Goal: Transaction & Acquisition: Purchase product/service

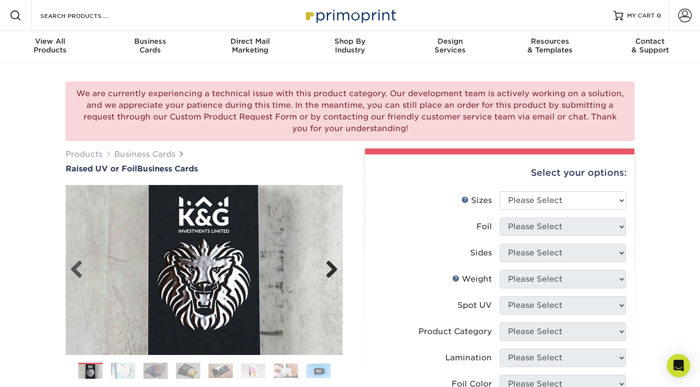
click at [332, 269] on link "Next" at bounding box center [327, 269] width 19 height 19
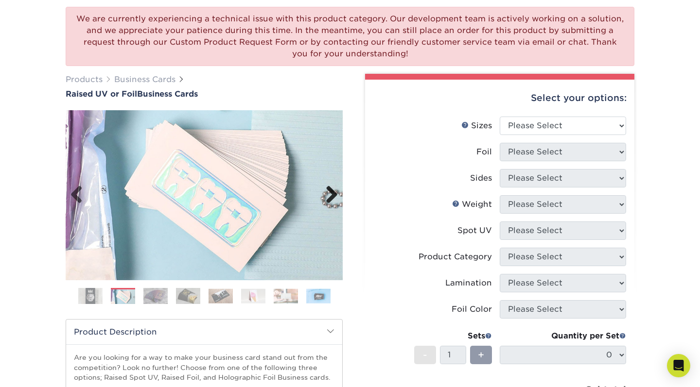
scroll to position [85, 0]
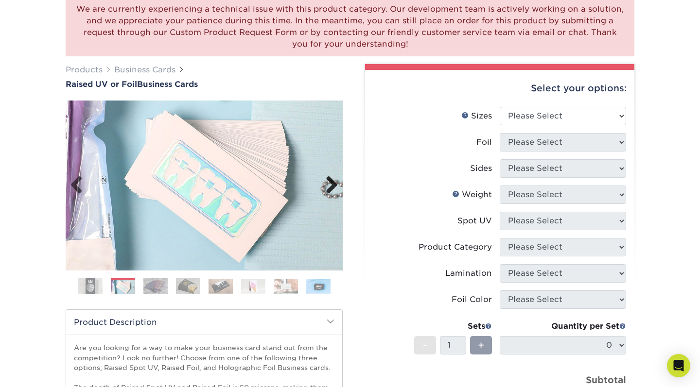
click at [326, 184] on link "Next" at bounding box center [327, 185] width 19 height 19
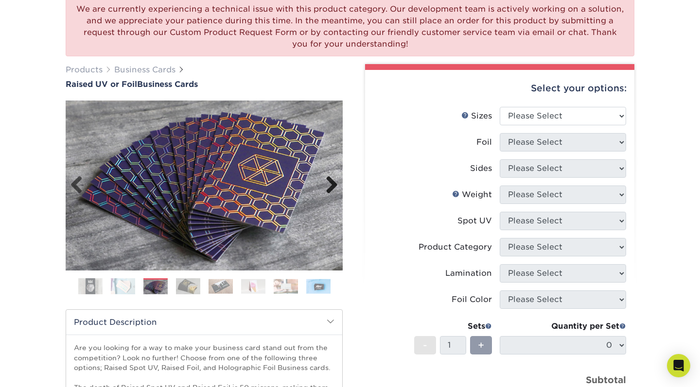
click at [326, 184] on link "Next" at bounding box center [327, 185] width 19 height 19
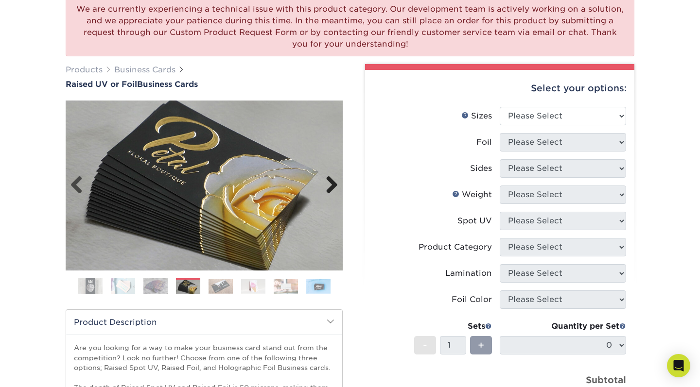
click at [326, 184] on link "Next" at bounding box center [327, 185] width 19 height 19
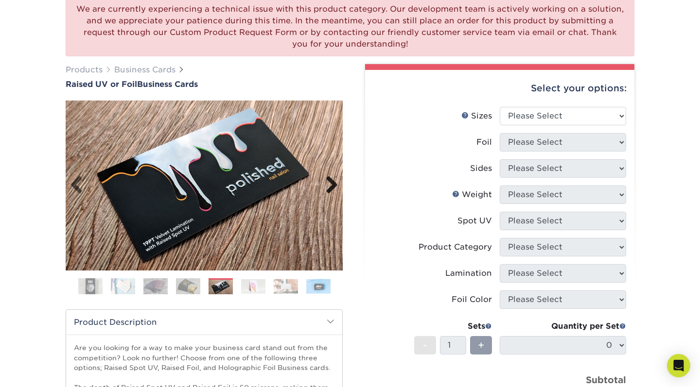
click at [325, 184] on link "Next" at bounding box center [327, 185] width 19 height 19
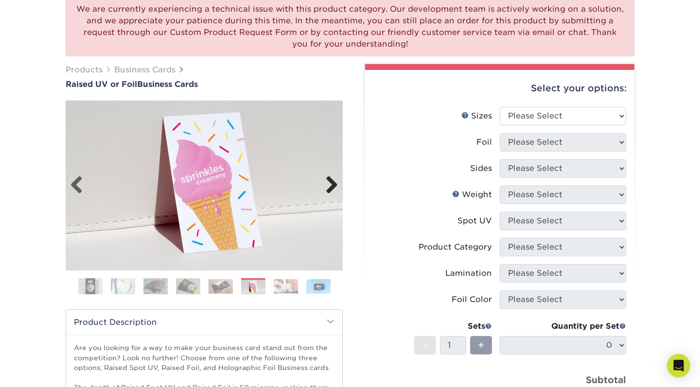
click at [326, 184] on link "Next" at bounding box center [327, 185] width 19 height 19
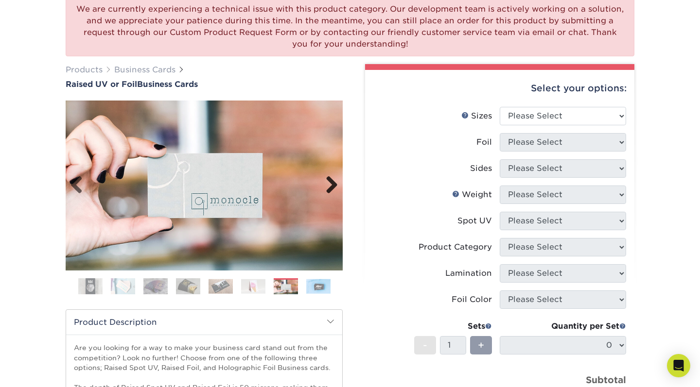
click at [326, 184] on link "Next" at bounding box center [327, 185] width 19 height 19
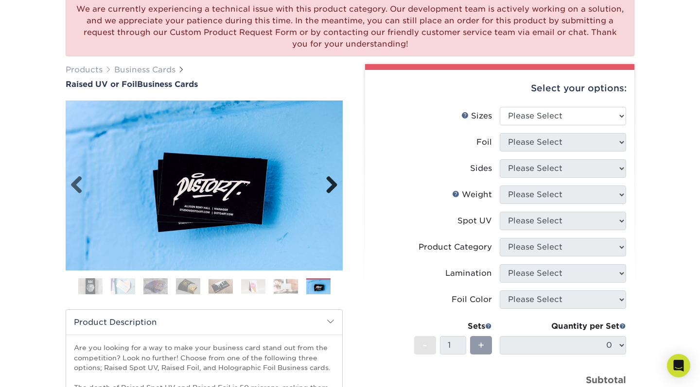
click at [326, 184] on link "Next" at bounding box center [327, 185] width 19 height 19
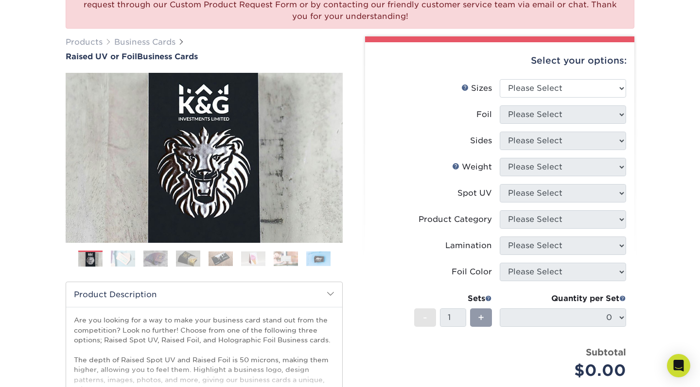
scroll to position [128, 0]
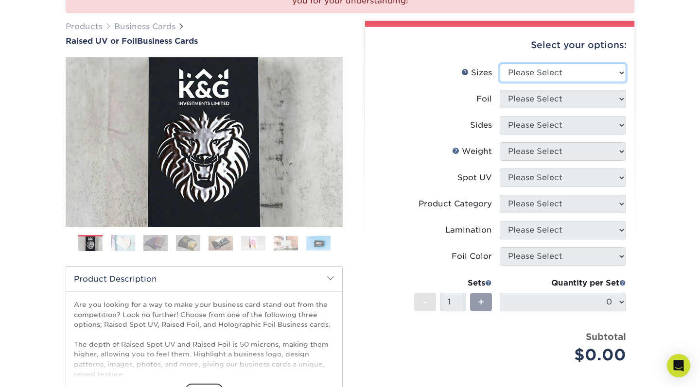
select select "2.00x3.50"
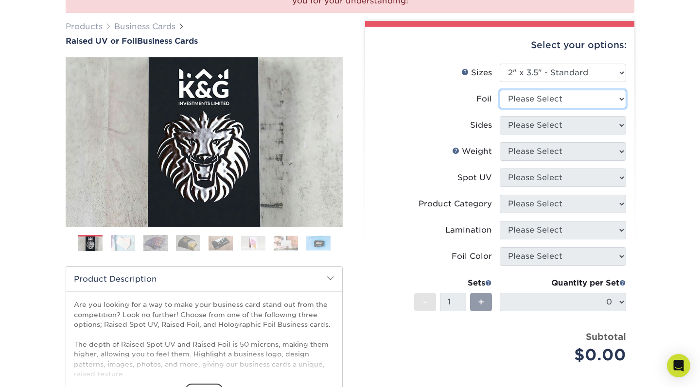
select select "1"
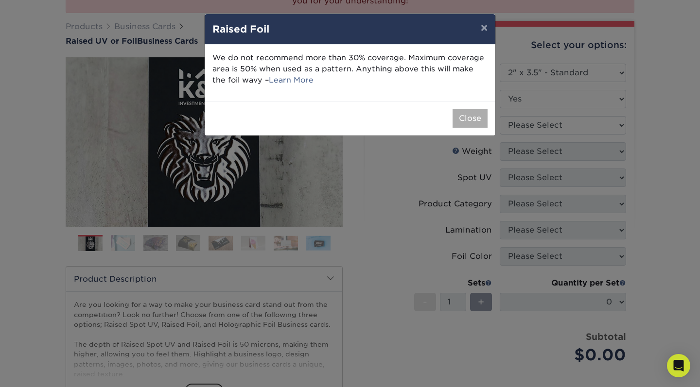
click at [465, 118] on button "Close" at bounding box center [469, 118] width 35 height 18
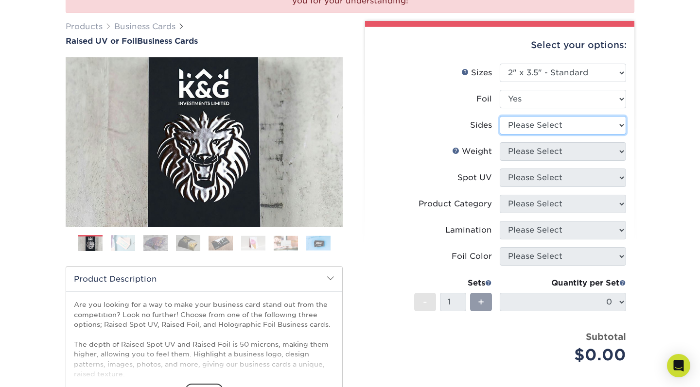
select select "e9e9dfb3-fba1-4d60-972c-fd9ca5904d33"
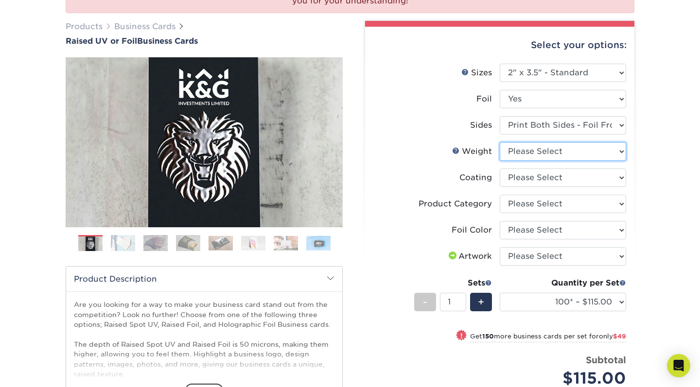
select select "16PT"
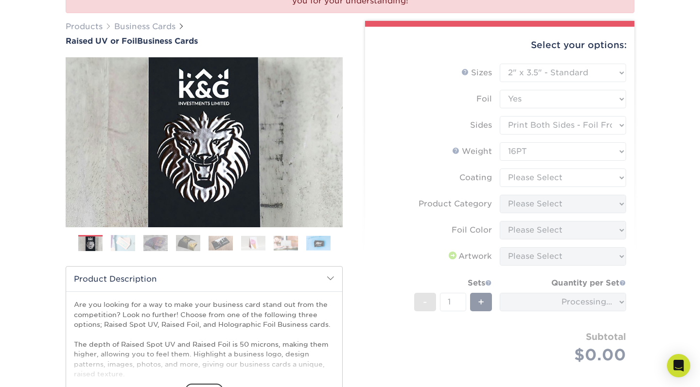
click at [560, 172] on form "Sizes Help Sizes Please Select 2" x 3.5" - Standard Foil Please Select" at bounding box center [500, 225] width 254 height 323
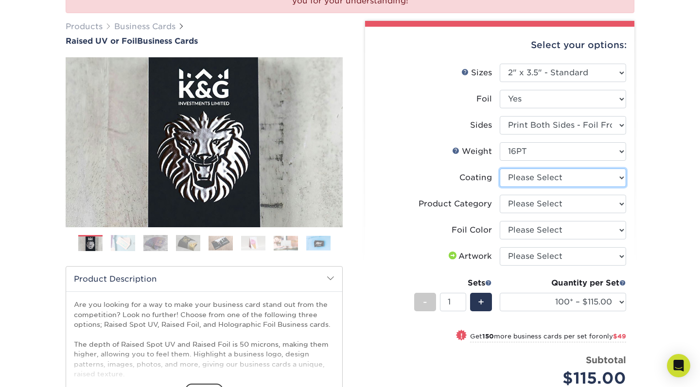
select select "3e7618de-abca-4bda-9f97-8b9129e913d8"
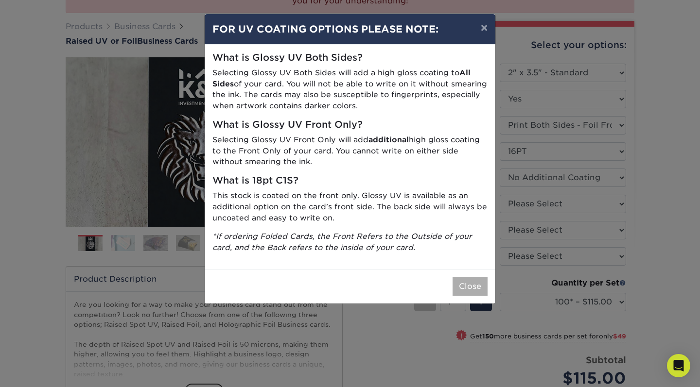
click at [458, 280] on button "Close" at bounding box center [469, 286] width 35 height 18
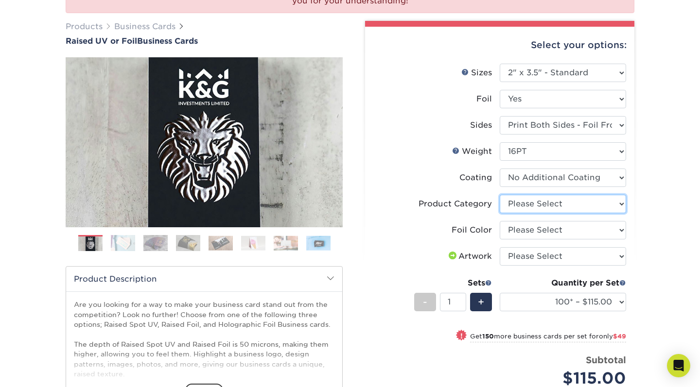
select select "3b5148f1-0588-4f88-a218-97bcfdce65c1"
select select "acffa4a5-22f9-4585-ba3f-0adaa54b8c85"
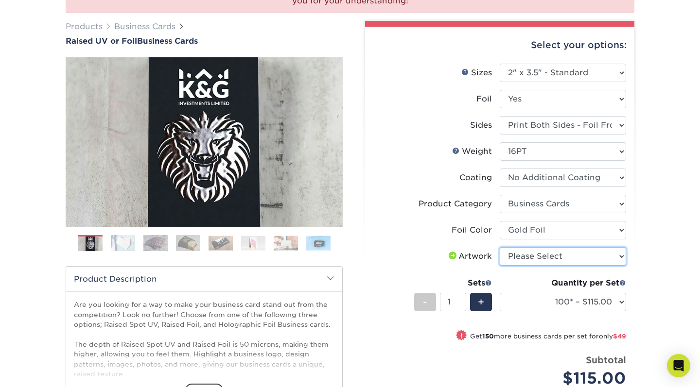
select select "upload"
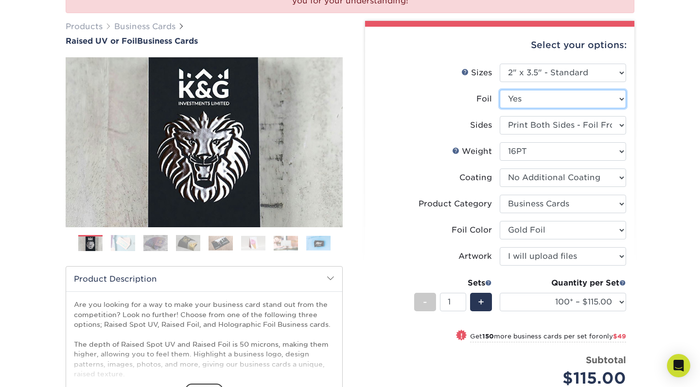
select select "0"
select select "-1"
select select
select select "-1"
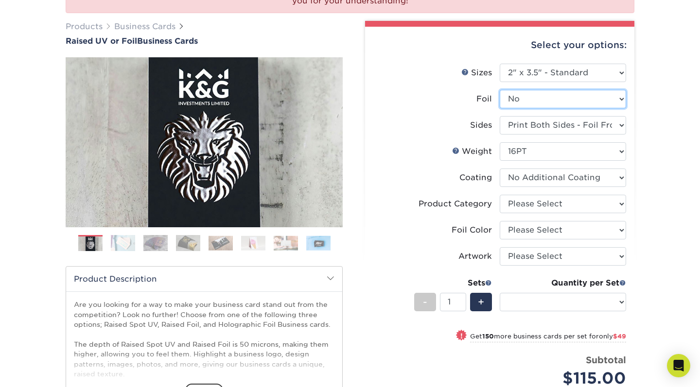
select select "-1"
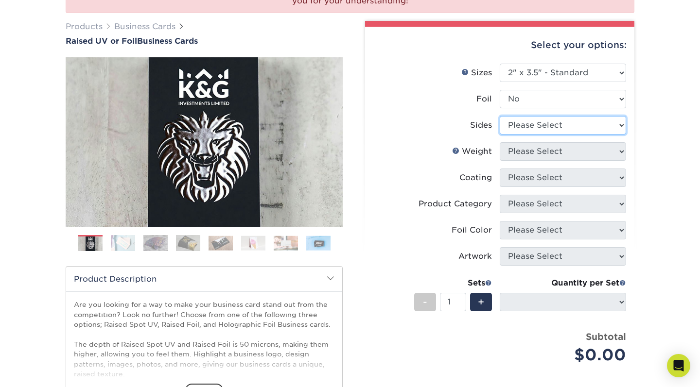
select select "13abbda7-1d64-4f25-8bb2-c179b224825d"
select select
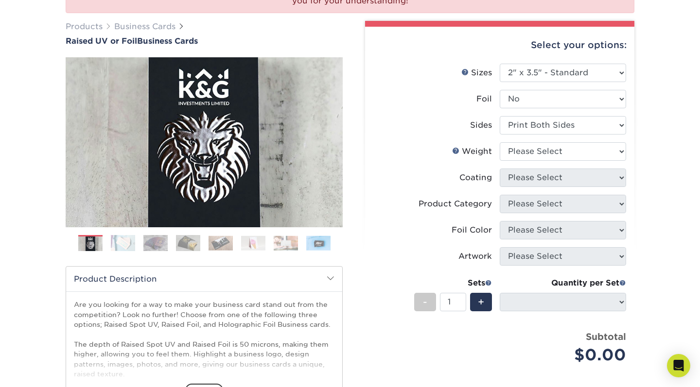
click at [631, 178] on div "Select your options: Sizes Help Sizes Please Select 2" x 3.5" - Standard Foil P…" at bounding box center [499, 265] width 269 height 477
select select "16PT"
select select
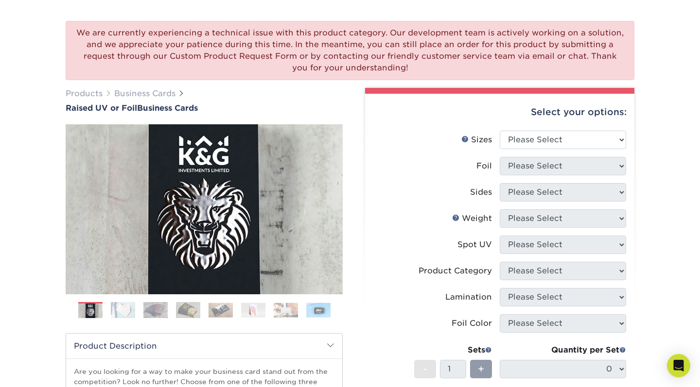
scroll to position [61, 0]
